Goal: Find specific fact: Find contact information

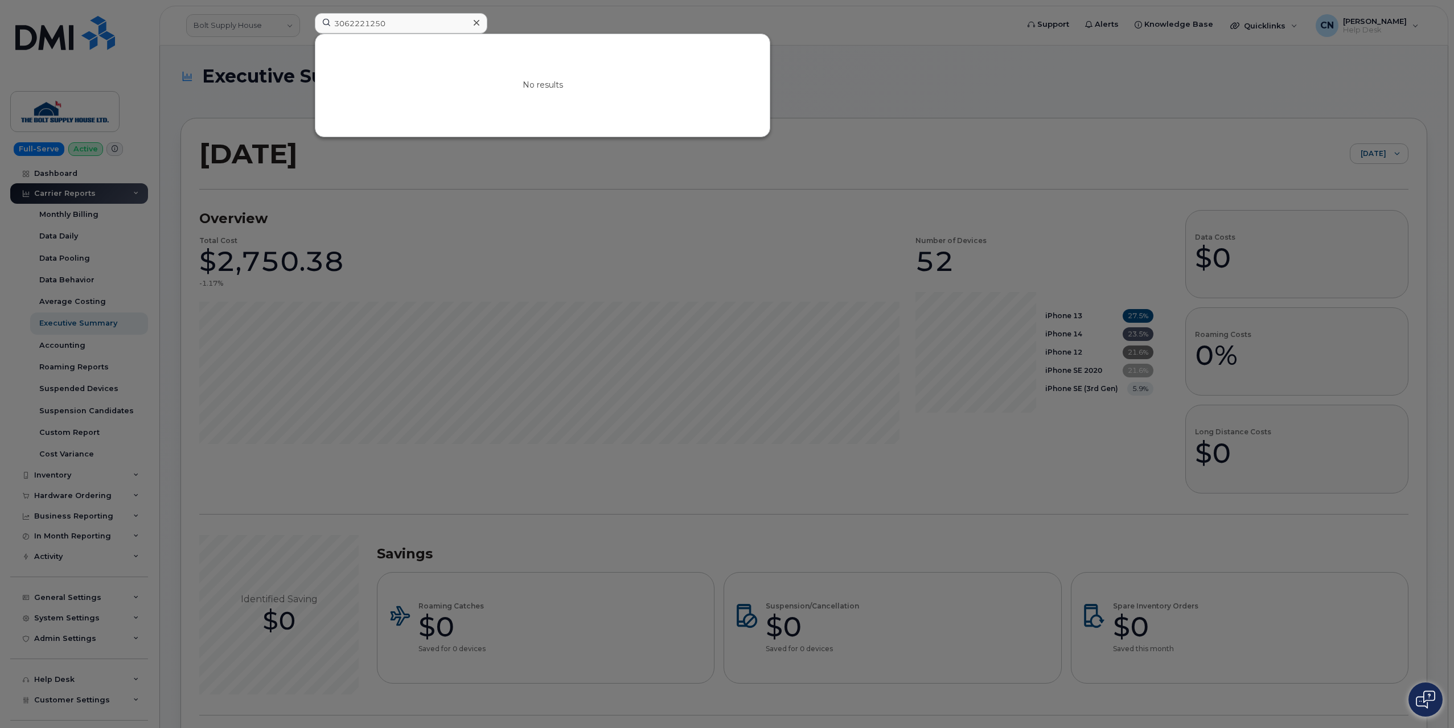
drag, startPoint x: 348, startPoint y: 23, endPoint x: 225, endPoint y: 54, distance: 126.8
click at [306, 38] on div "3062221250 No results" at bounding box center [663, 25] width 714 height 25
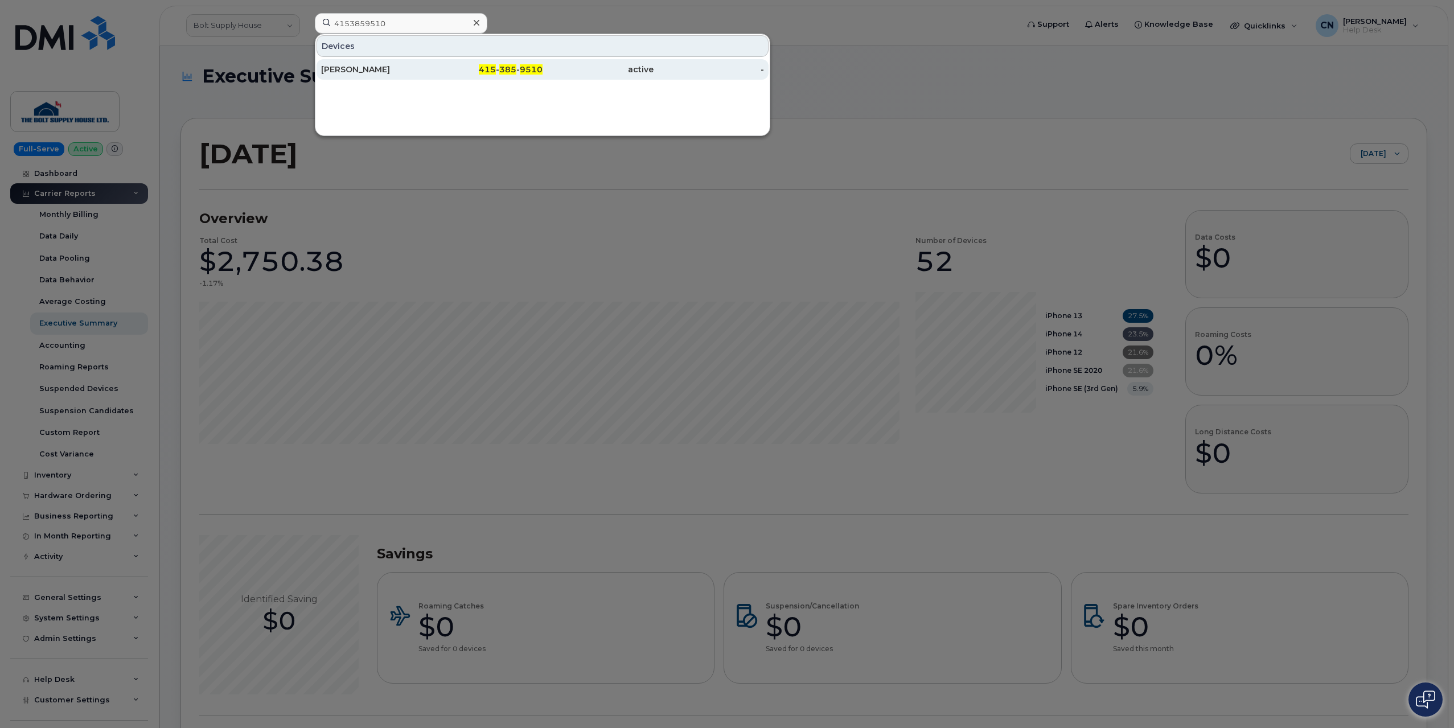
type input "4153859510"
click at [343, 73] on div "MOHAMED ALGAHIM" at bounding box center [376, 69] width 111 height 11
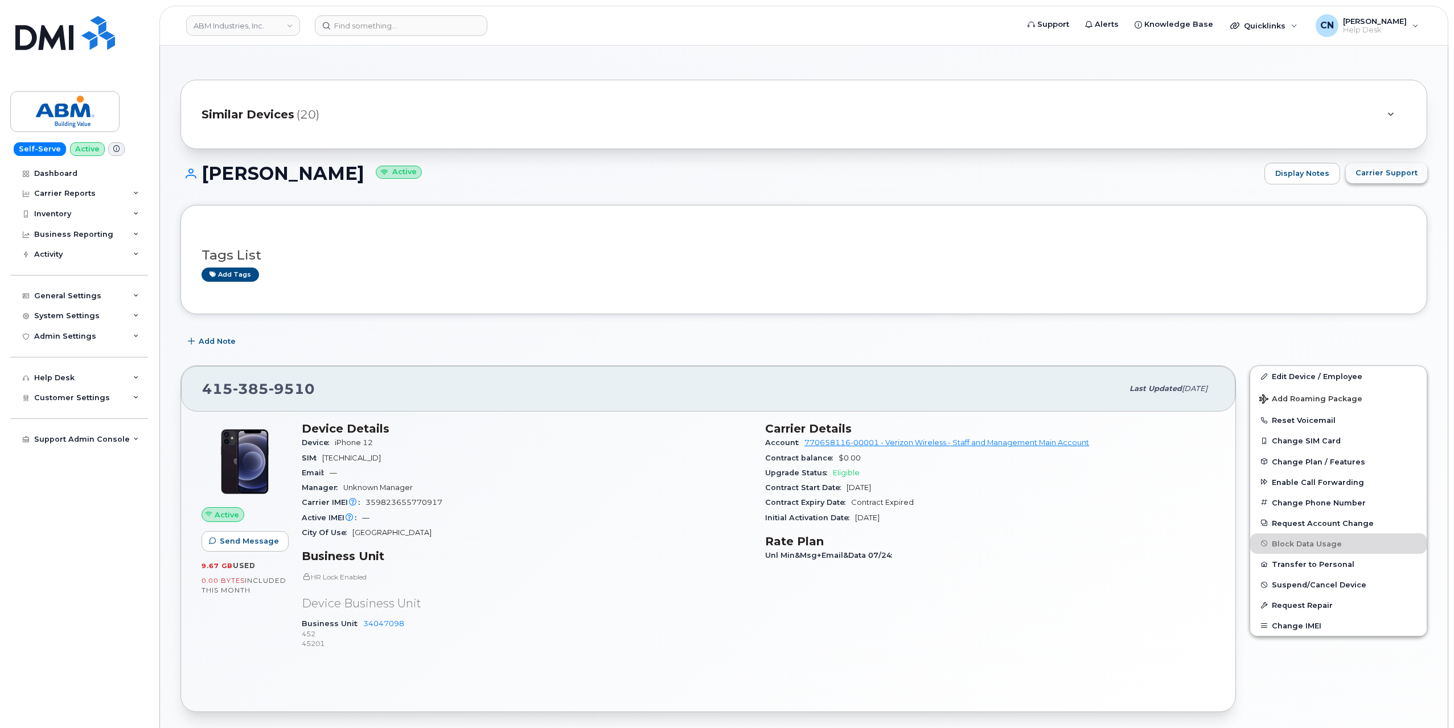
click at [1386, 173] on span "Carrier Support" at bounding box center [1387, 172] width 62 height 11
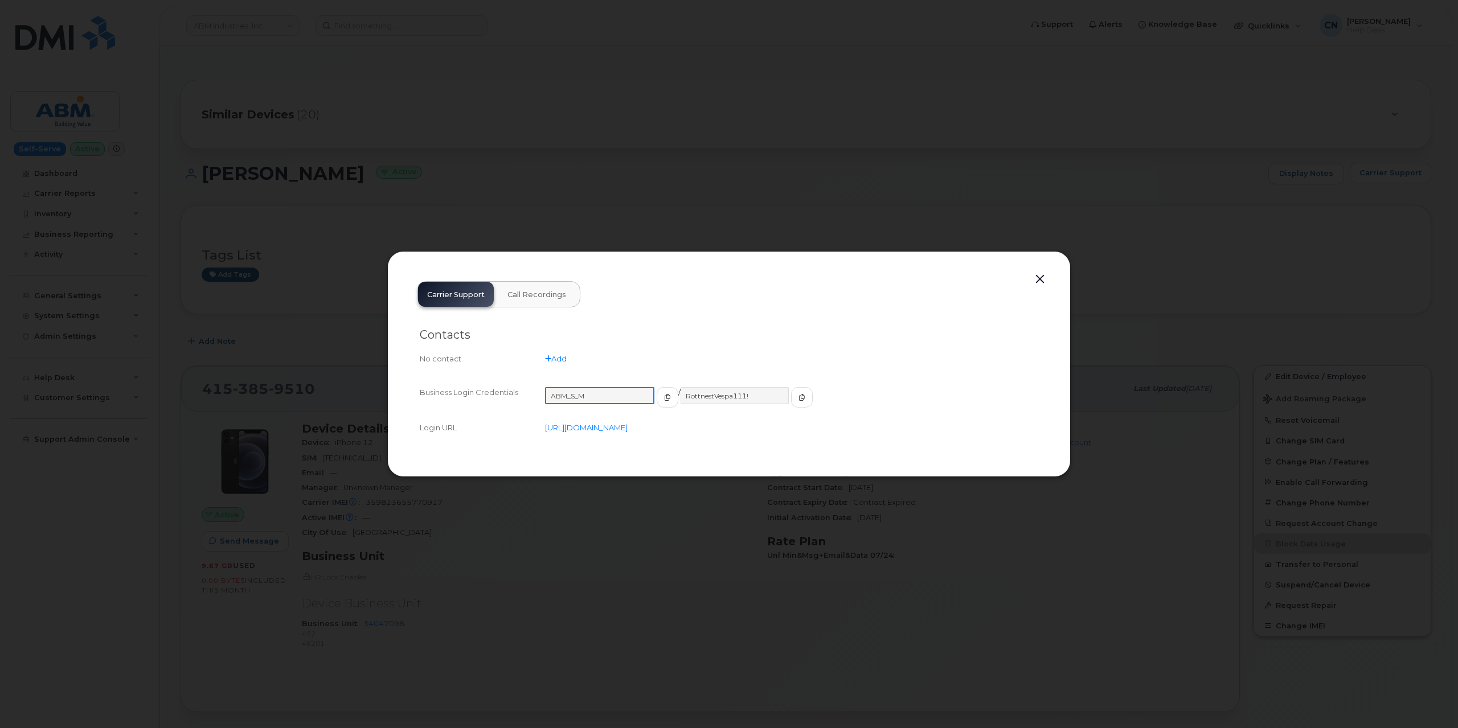
drag, startPoint x: 602, startPoint y: 396, endPoint x: 422, endPoint y: 379, distance: 181.4
click at [428, 381] on div "Business Login Credentials ABM_S_M / RottnestVespa111! Login URL https://sso.ve…" at bounding box center [729, 410] width 618 height 69
drag, startPoint x: 749, startPoint y: 396, endPoint x: 631, endPoint y: 393, distance: 117.9
click at [632, 395] on div "ABM_S_M / RottnestVespa111!" at bounding box center [789, 402] width 493 height 31
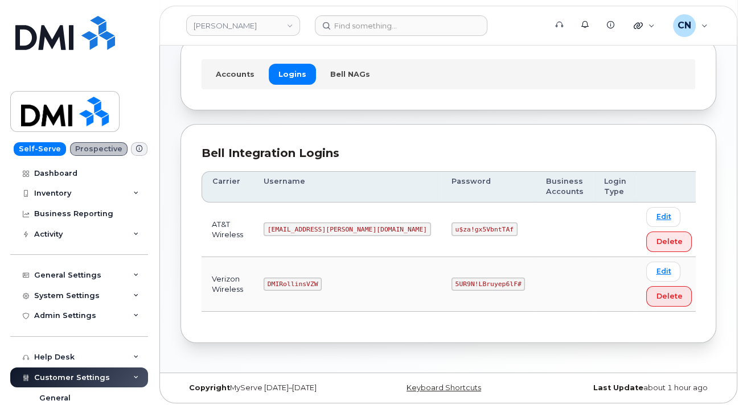
scroll to position [70, 0]
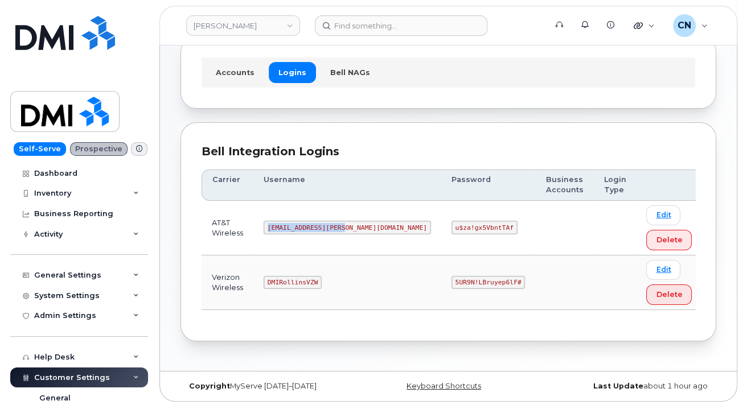
drag, startPoint x: 287, startPoint y: 225, endPoint x: 363, endPoint y: 229, distance: 76.4
click at [363, 229] on code "[EMAIL_ADDRESS][PERSON_NAME][DOMAIN_NAME]" at bounding box center [347, 228] width 167 height 14
copy code "[EMAIL_ADDRESS][PERSON_NAME][DOMAIN_NAME]"
drag, startPoint x: 387, startPoint y: 225, endPoint x: 478, endPoint y: 227, distance: 91.1
click at [473, 256] on tr "AT&T Wireless [EMAIL_ADDRESS][PERSON_NAME][DOMAIN_NAME] u$za!gx5VbntTAf Edit De…" at bounding box center [452, 283] width 501 height 55
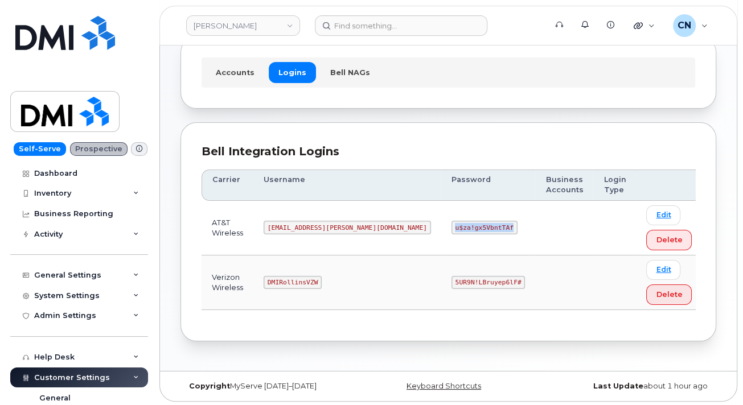
copy code "u$za!gx5VbntTAf"
